Goal: Navigation & Orientation: Go to known website

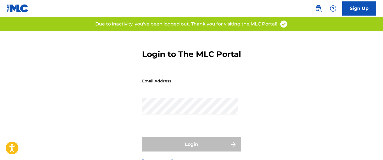
type input "[EMAIL_ADDRESS][DOMAIN_NAME]"
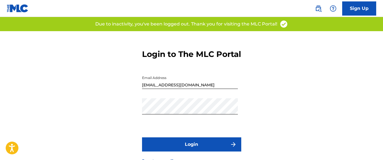
click at [115, 52] on div "Login to The MLC Portal Email Address [EMAIL_ADDRESS][DOMAIN_NAME] Password Log…" at bounding box center [191, 101] width 383 height 141
click at [181, 147] on button "Login" at bounding box center [191, 144] width 99 height 14
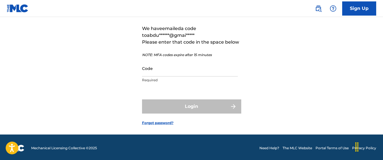
scroll to position [49, 0]
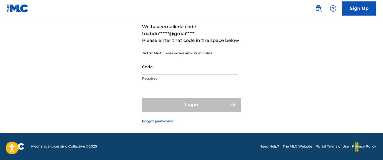
click at [160, 75] on input "Code" at bounding box center [190, 67] width 96 height 16
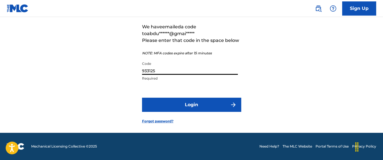
type input "933125"
click at [142, 98] on button "Login" at bounding box center [191, 105] width 99 height 14
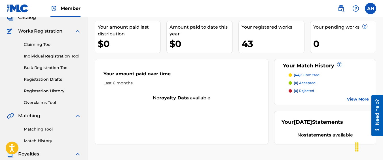
scroll to position [39, 0]
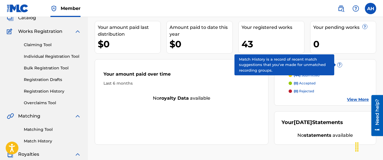
click at [340, 64] on span "?" at bounding box center [339, 65] width 5 height 5
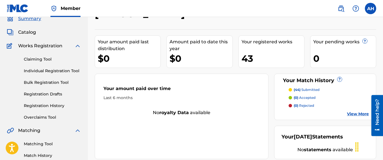
scroll to position [24, 0]
